Goal: Information Seeking & Learning: Learn about a topic

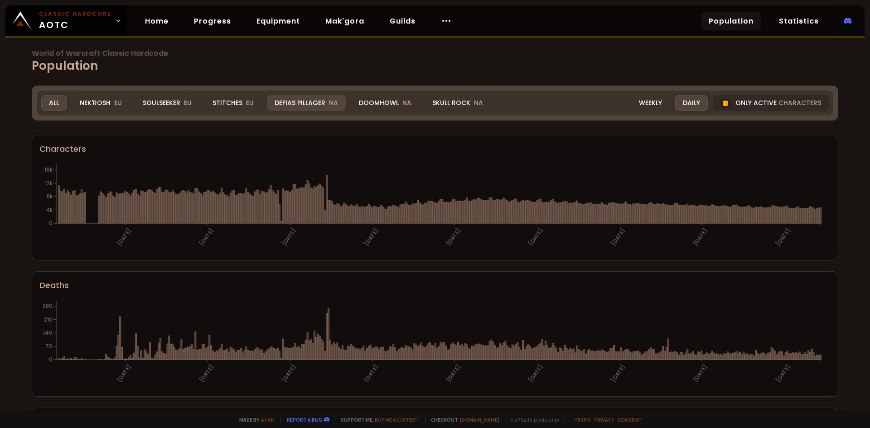
click at [309, 104] on div "Defias Pillager NA" at bounding box center [306, 103] width 79 height 16
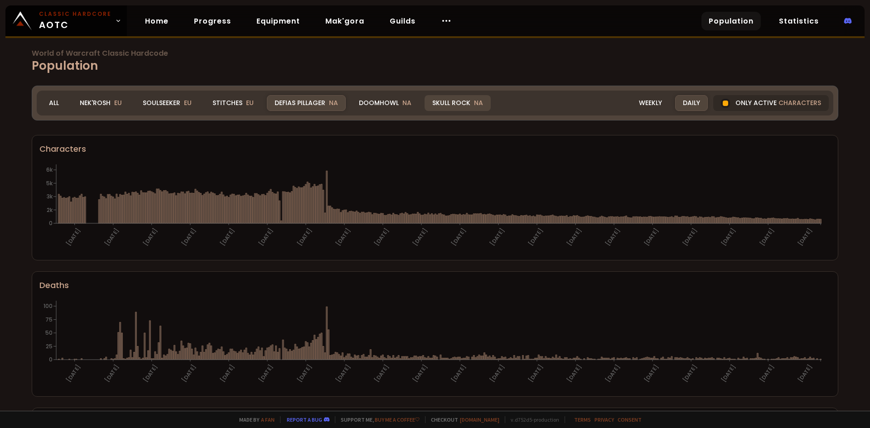
click at [442, 101] on div "Skull Rock NA" at bounding box center [458, 103] width 66 height 16
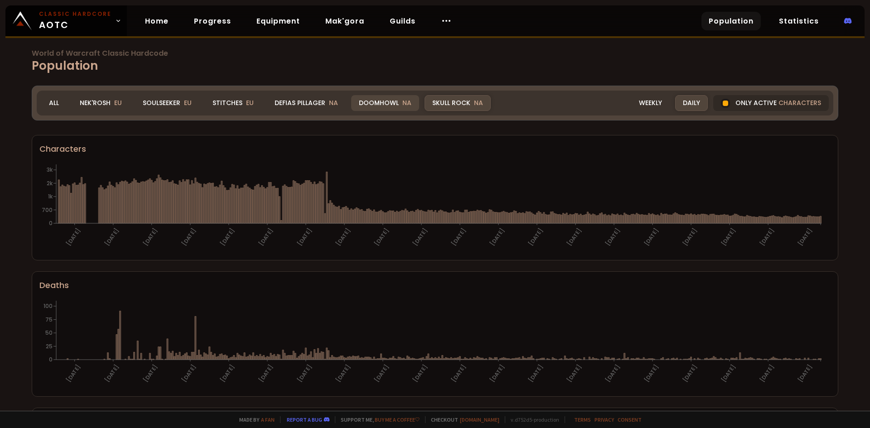
click at [379, 103] on div "Doomhowl NA" at bounding box center [385, 103] width 68 height 16
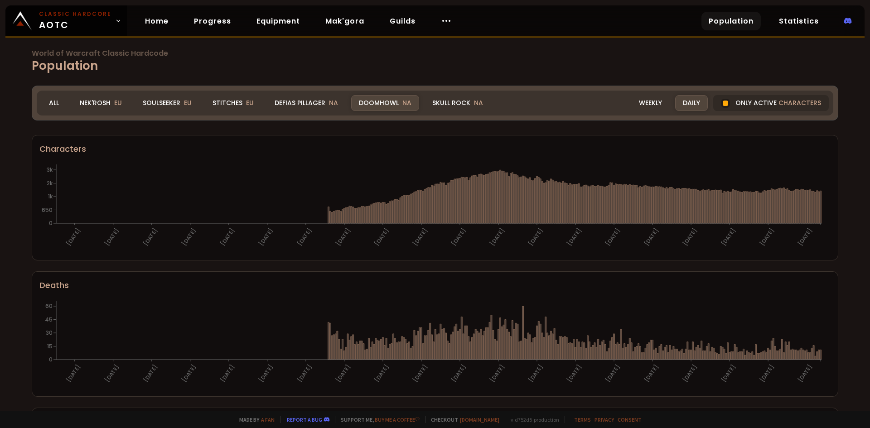
click at [734, 19] on link "Population" at bounding box center [730, 21] width 59 height 19
